Goal: Navigation & Orientation: Find specific page/section

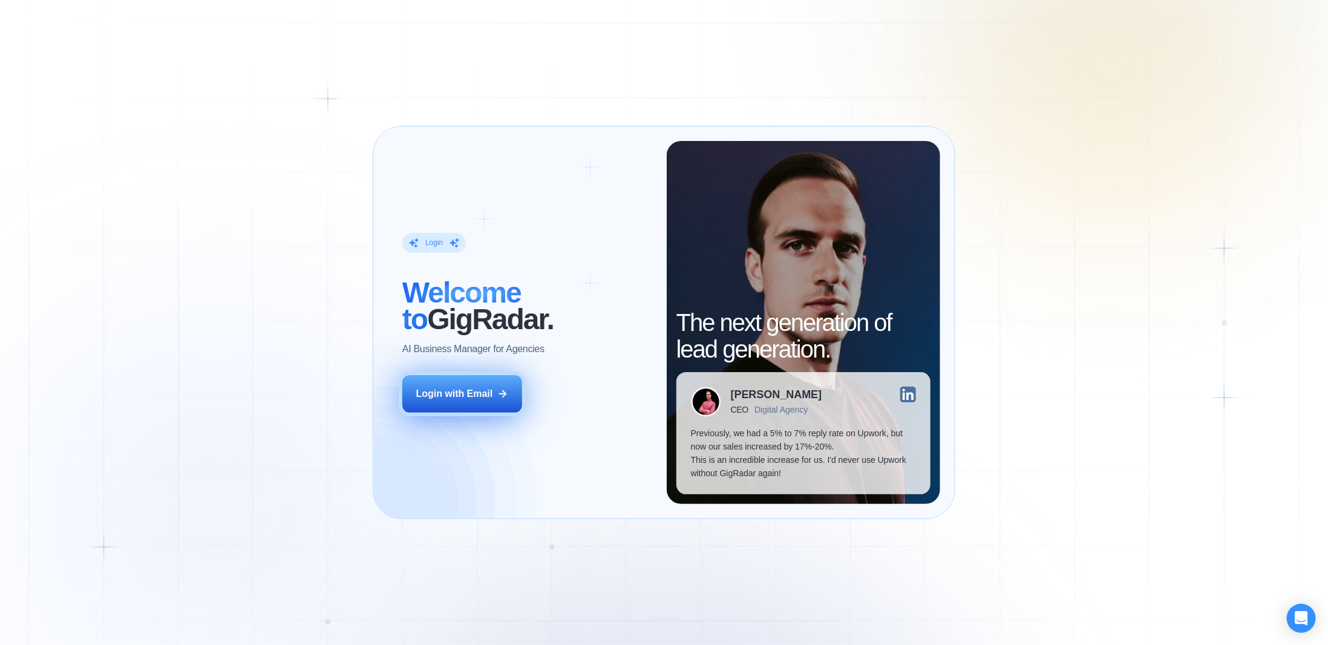
click at [477, 393] on div "Login with Email" at bounding box center [454, 393] width 77 height 13
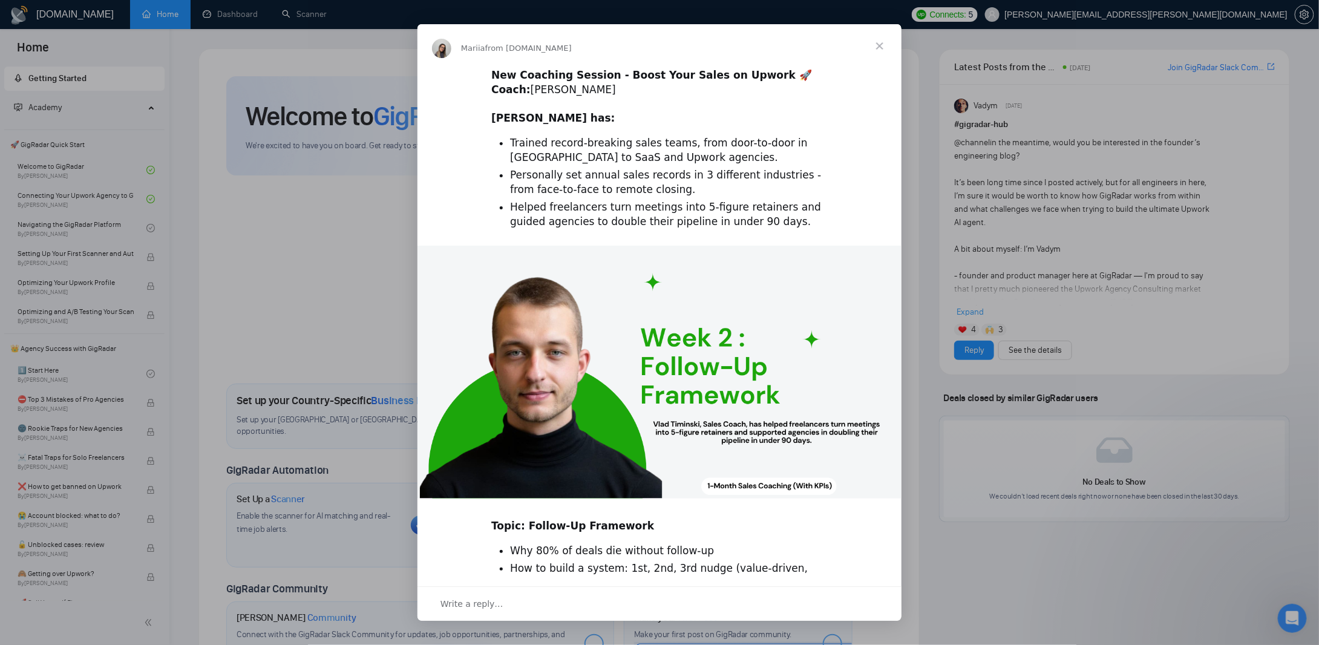
click at [877, 49] on span "Close" at bounding box center [880, 46] width 44 height 44
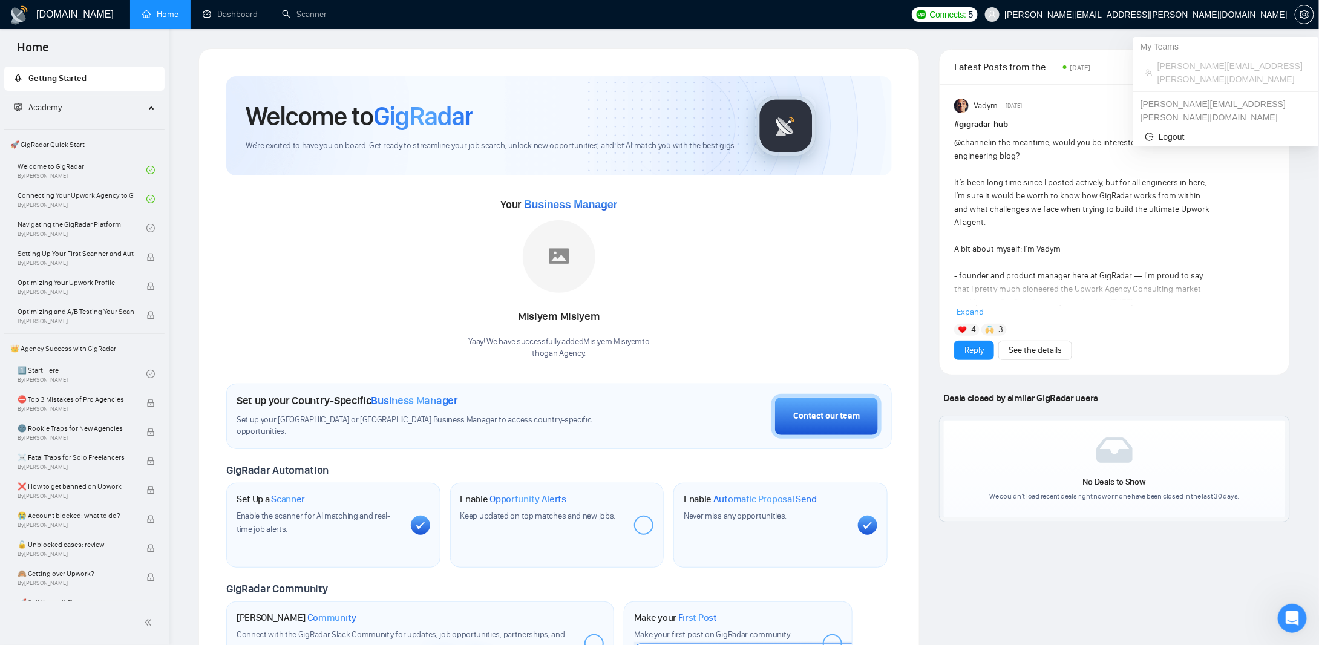
click at [997, 16] on icon "user" at bounding box center [992, 14] width 8 height 8
click at [1305, 17] on icon "setting" at bounding box center [1305, 15] width 10 height 10
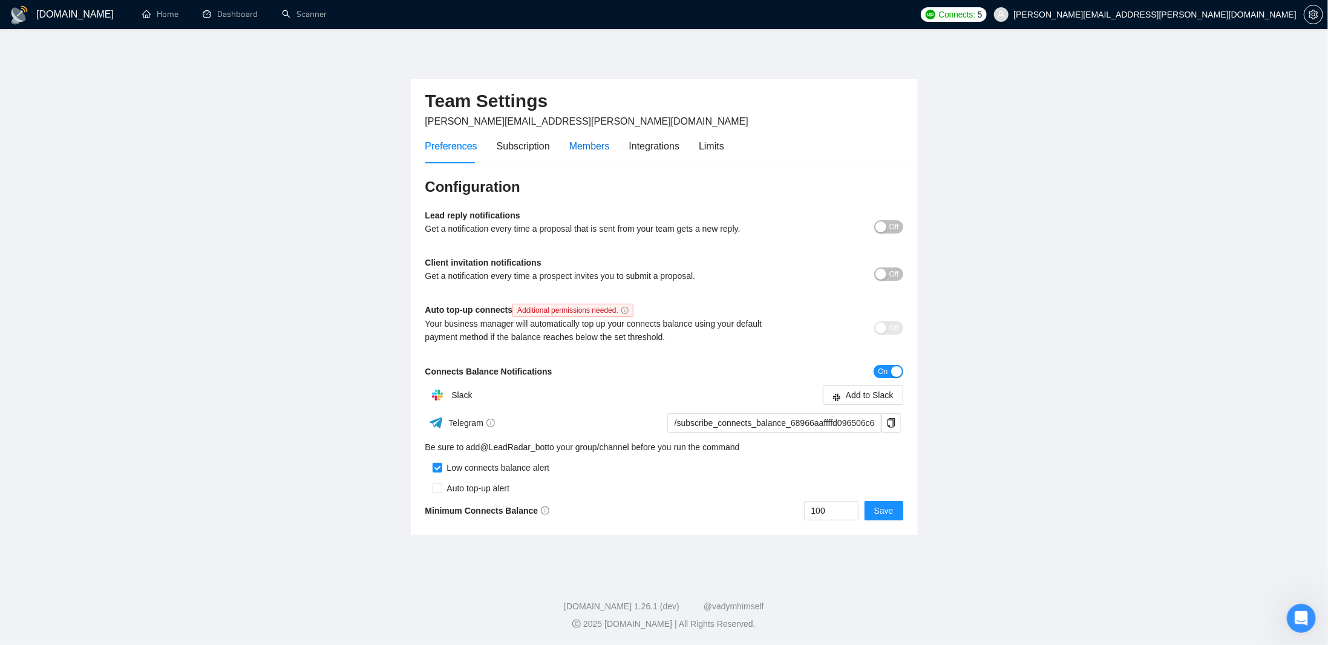
click at [591, 145] on div "Members" at bounding box center [589, 146] width 41 height 15
